Goal: Find contact information: Find contact information

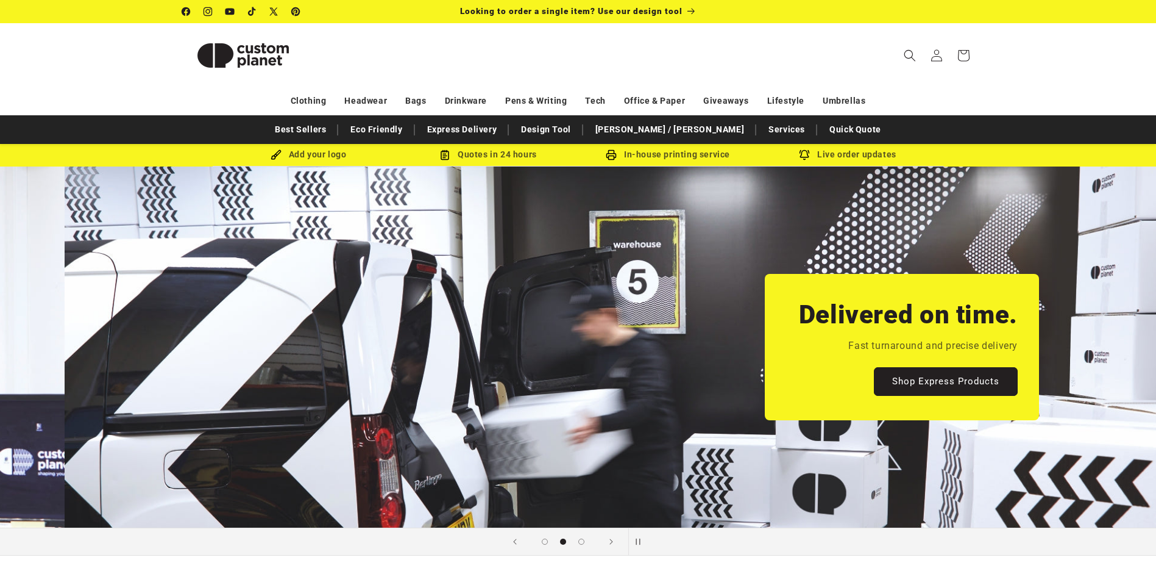
scroll to position [0, 1156]
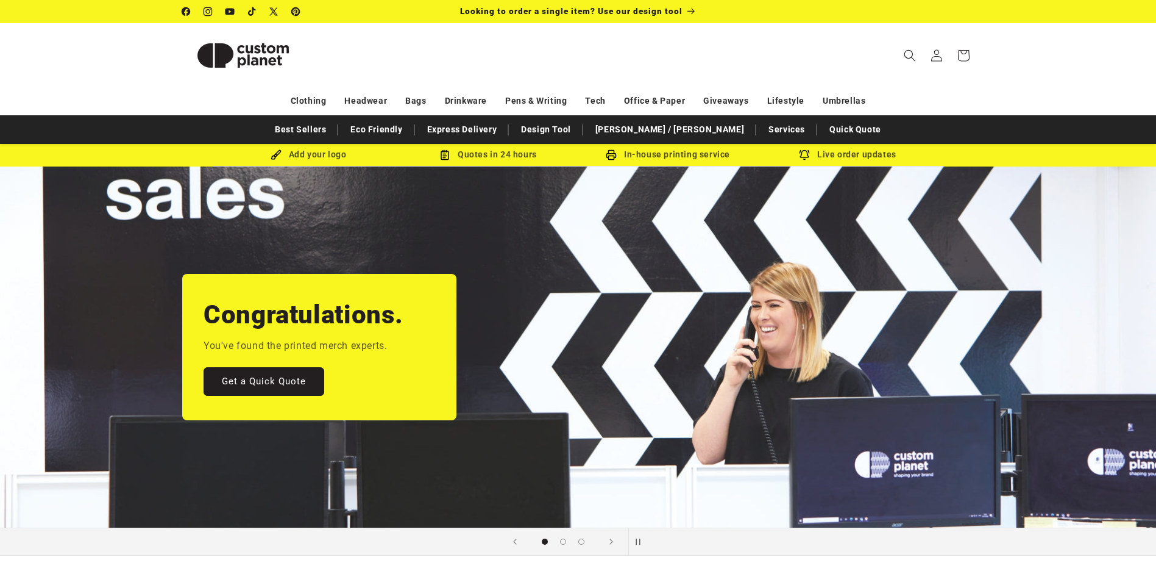
click at [683, 383] on div "Congratulations. You've found the printed merch experts. Get a Quick Quote" at bounding box center [578, 347] width 853 height 362
click at [696, 48] on header "Search My Account / Order Progress Cart Clothing Clothing T-shirts" at bounding box center [578, 55] width 853 height 64
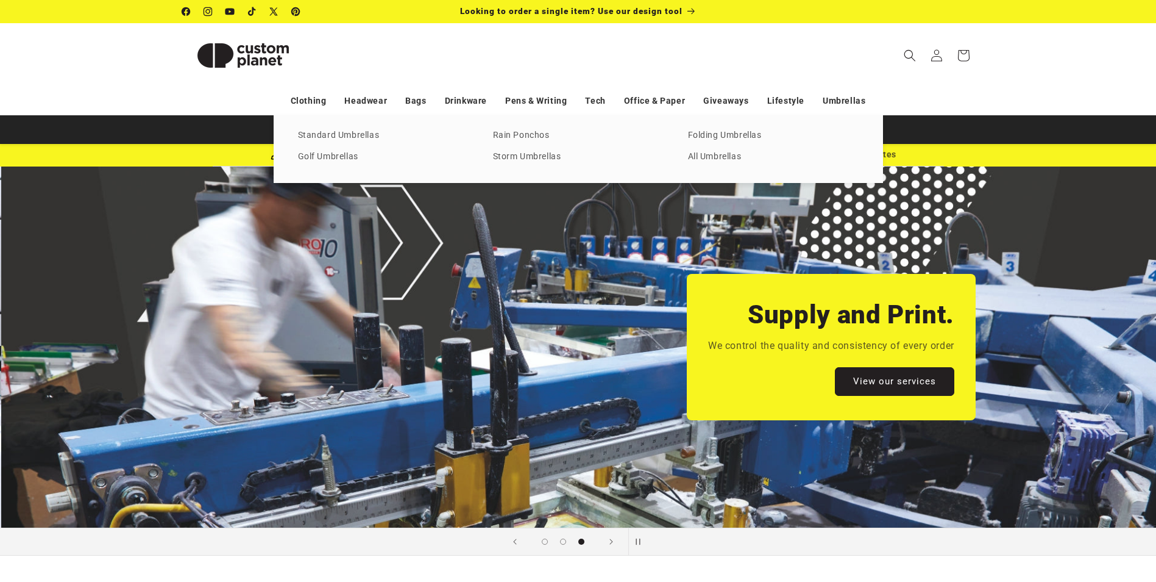
scroll to position [0, 2313]
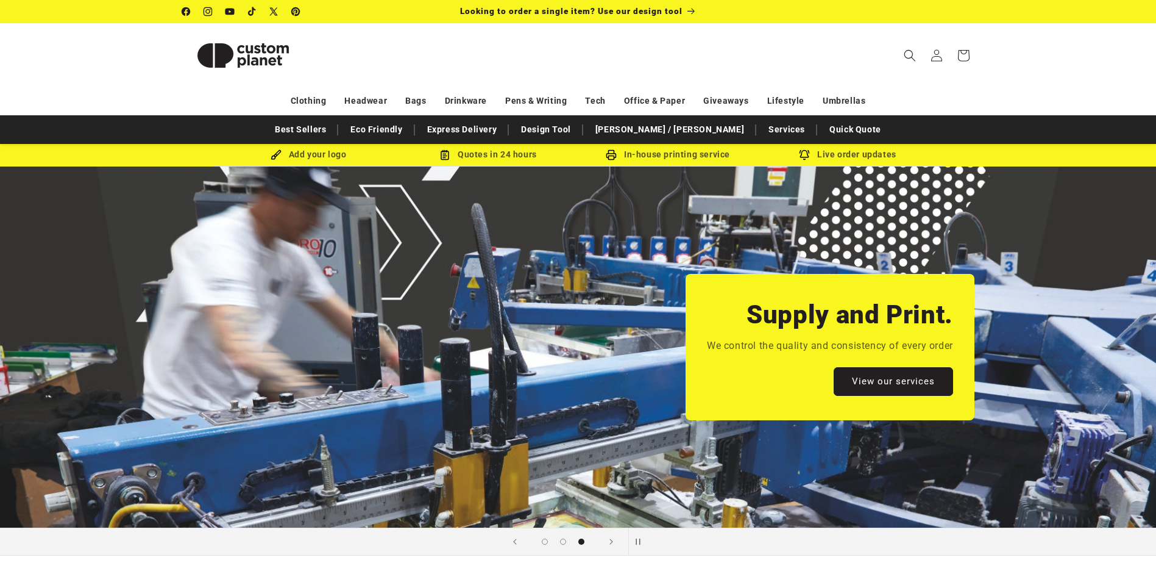
click at [954, 91] on div "Clothing Headwear Bags Drinkware Pens & Writing Tech Office & Paper Giveaways L…" at bounding box center [578, 100] width 853 height 21
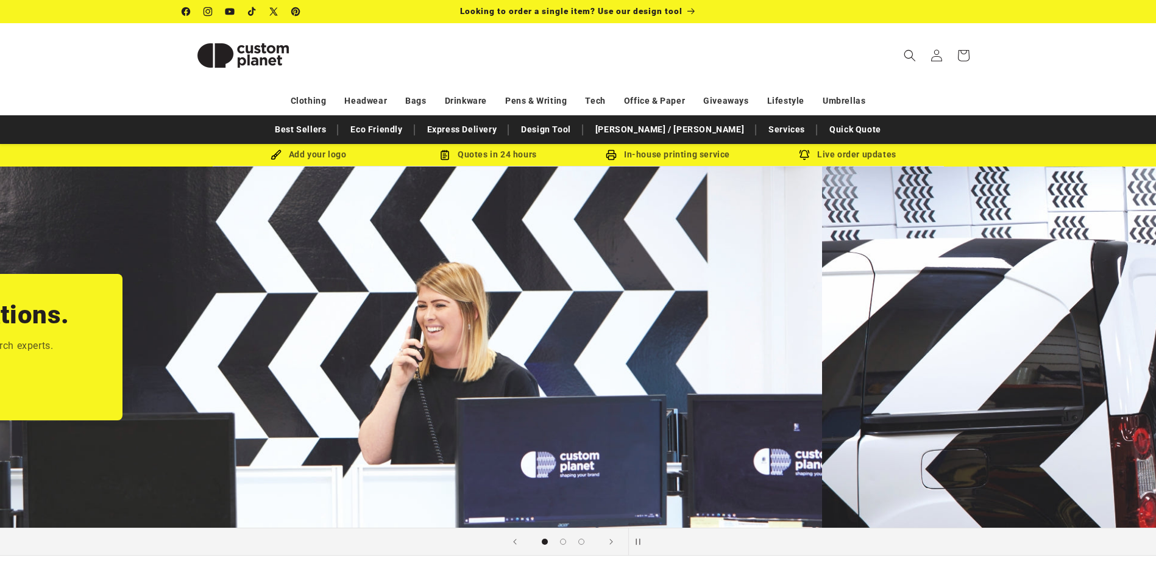
scroll to position [0, 0]
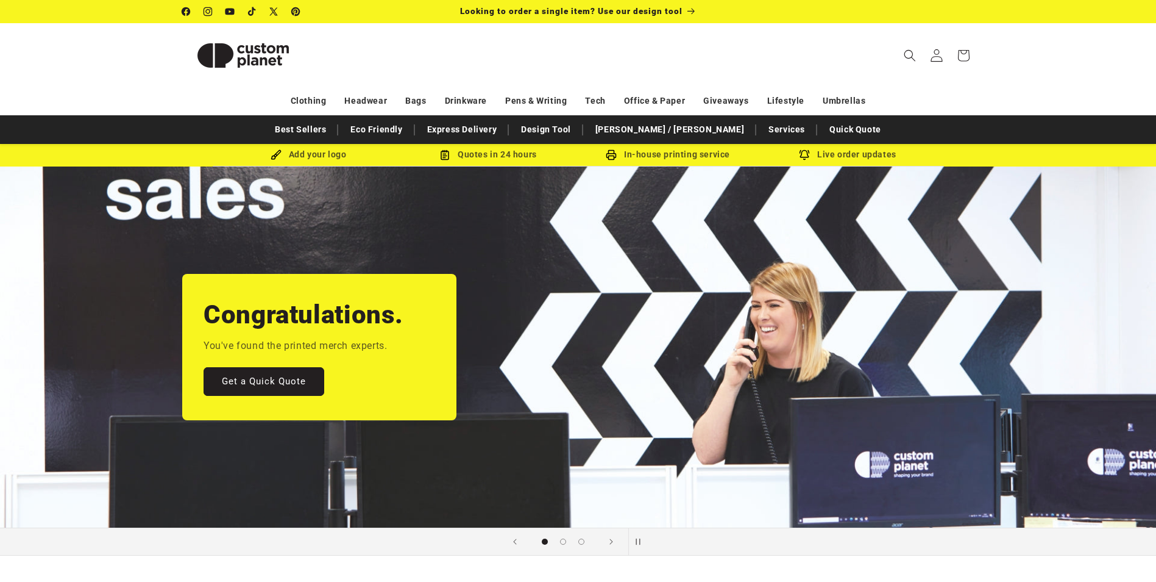
click at [938, 58] on icon at bounding box center [936, 55] width 13 height 13
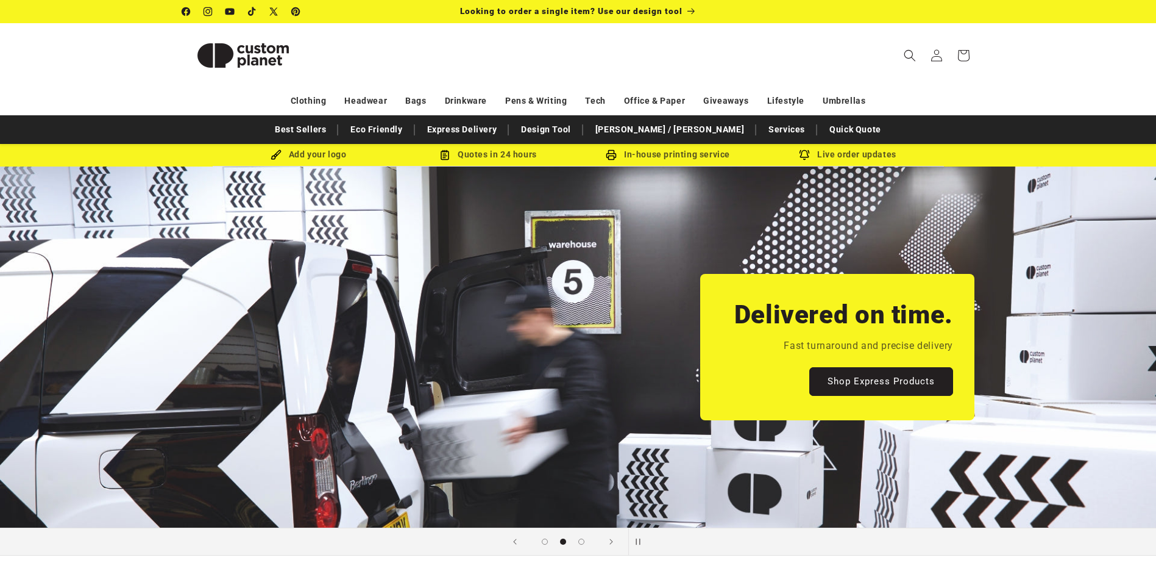
scroll to position [0, 1222]
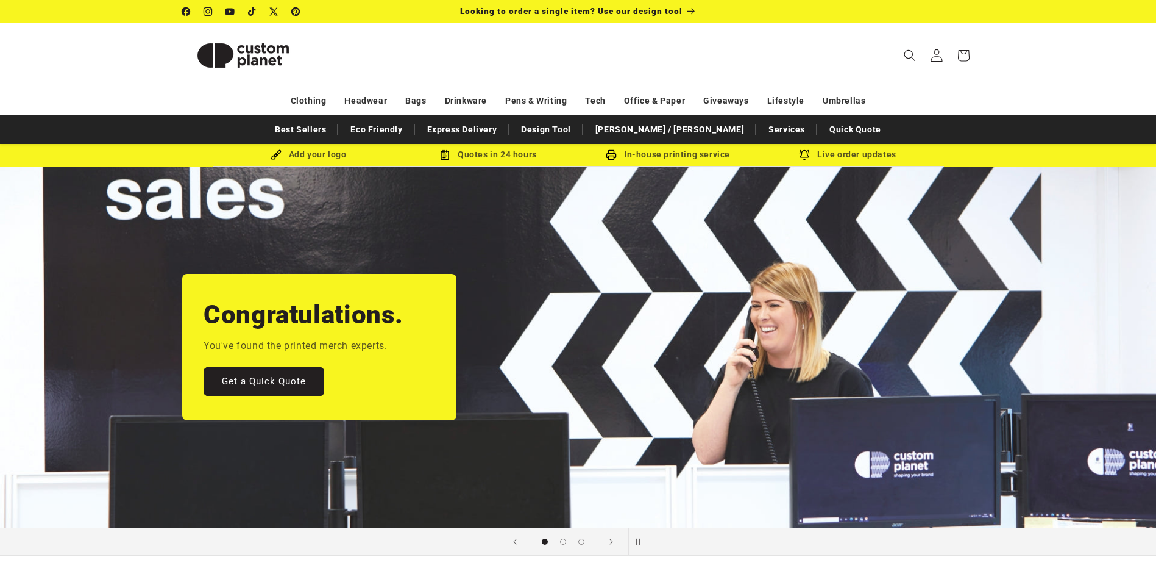
click at [942, 52] on icon at bounding box center [936, 55] width 13 height 13
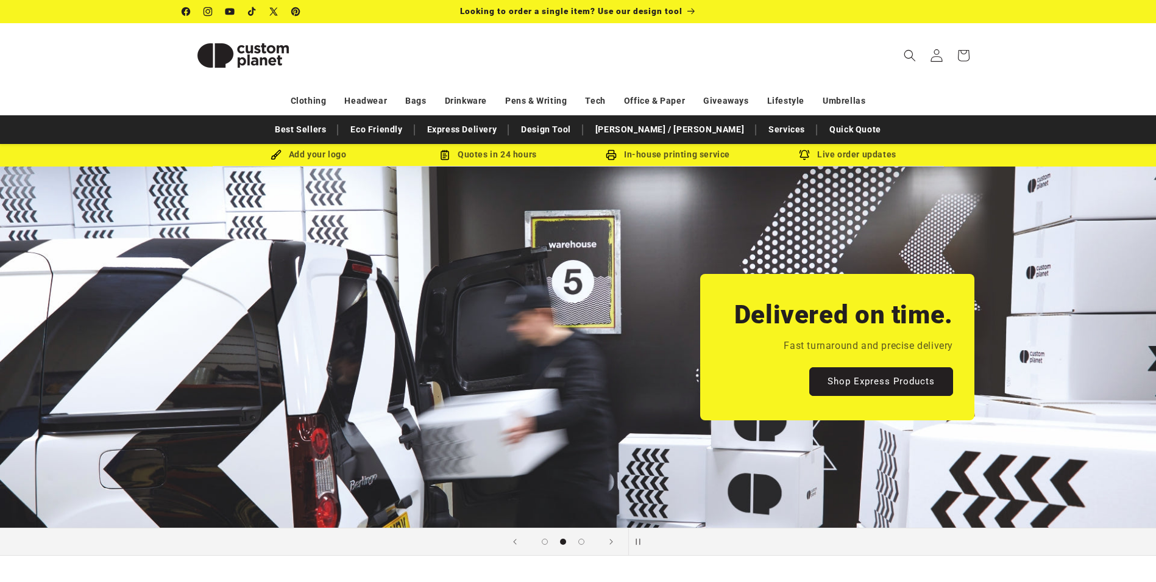
scroll to position [0, 1221]
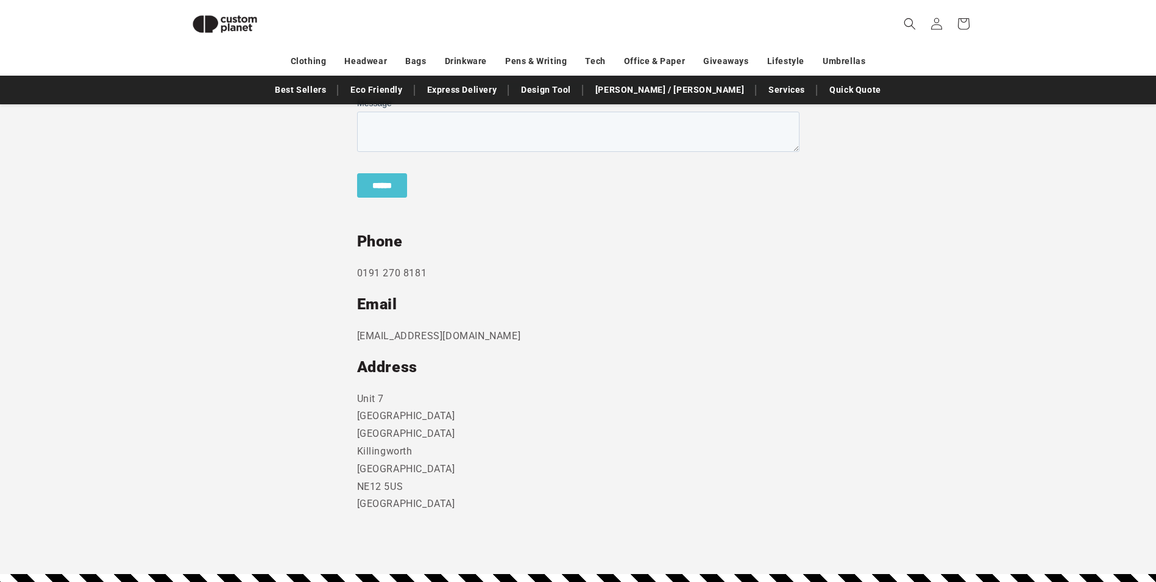
scroll to position [532, 0]
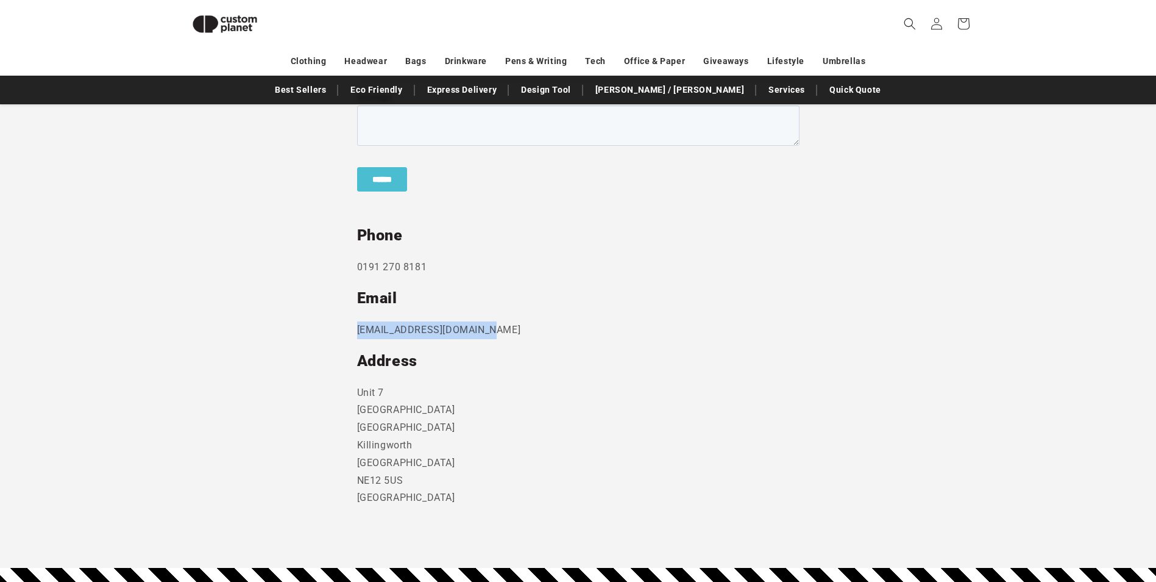
drag, startPoint x: 513, startPoint y: 331, endPoint x: 352, endPoint y: 332, distance: 161.6
click at [352, 332] on section "Send us a message and someone will get back to you within 24 hours. Phone 0191 …" at bounding box center [578, 230] width 1156 height 676
drag, startPoint x: 352, startPoint y: 332, endPoint x: 374, endPoint y: 328, distance: 22.2
copy p "sales@customplanet.co.uk"
